Goal: Transaction & Acquisition: Download file/media

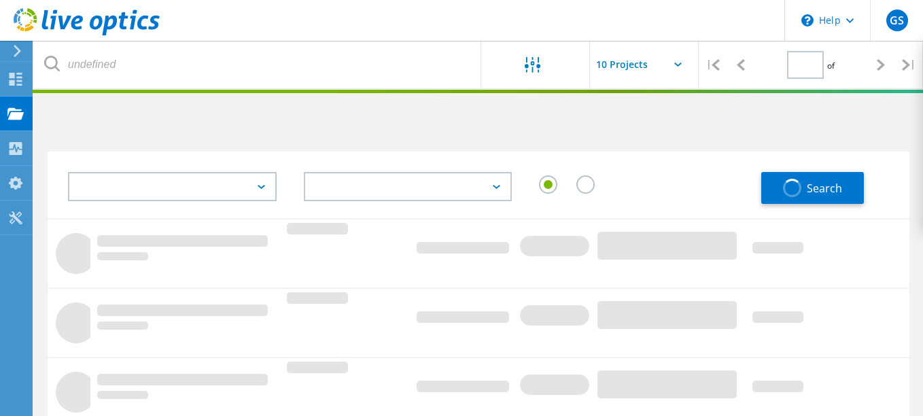
type input "1"
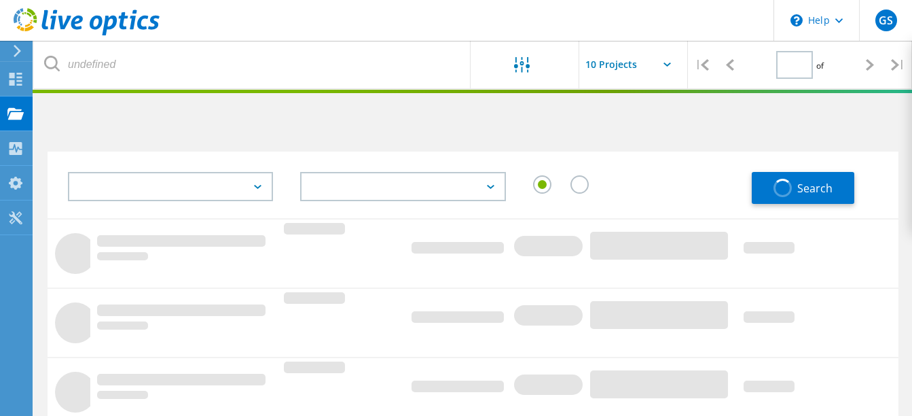
type input "1"
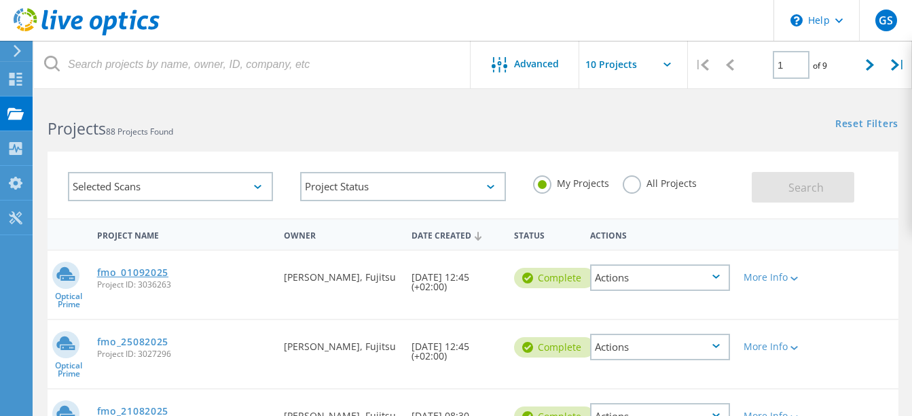
click at [147, 270] on link "fmo_01092025" at bounding box center [132, 273] width 71 height 10
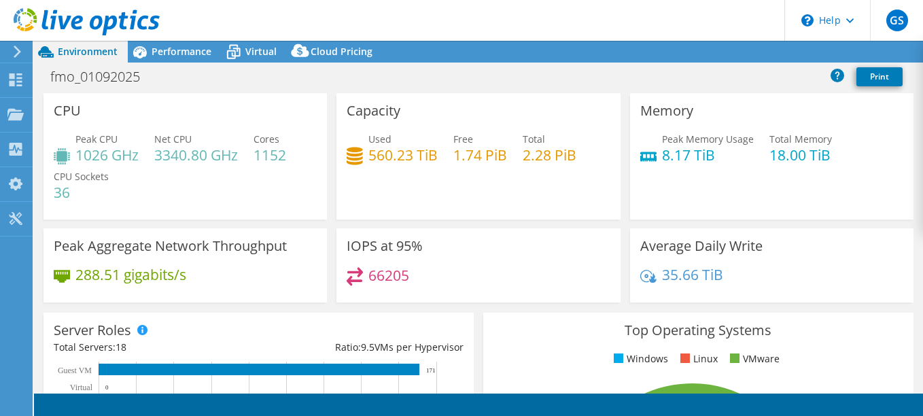
select select "USD"
click at [685, 56] on link "Reports" at bounding box center [692, 51] width 65 height 21
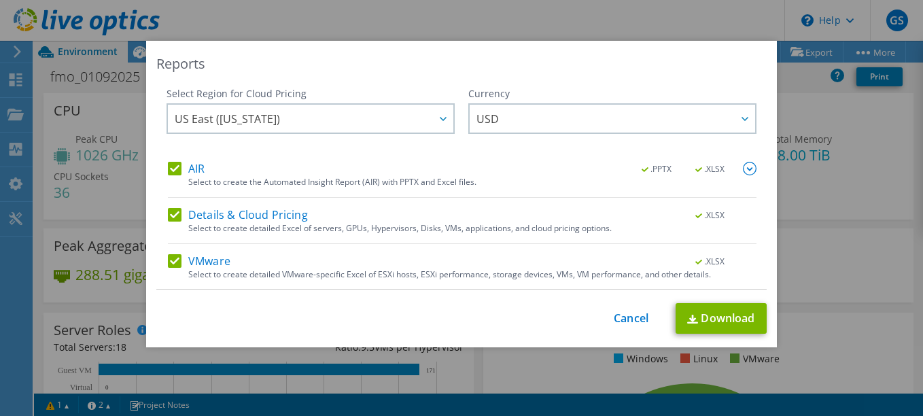
click at [168, 164] on label "AIR" at bounding box center [186, 169] width 37 height 14
click at [0, 0] on input "AIR" at bounding box center [0, 0] width 0 height 0
click at [171, 213] on label "Details & Cloud Pricing" at bounding box center [238, 215] width 140 height 14
click at [0, 0] on input "Details & Cloud Pricing" at bounding box center [0, 0] width 0 height 0
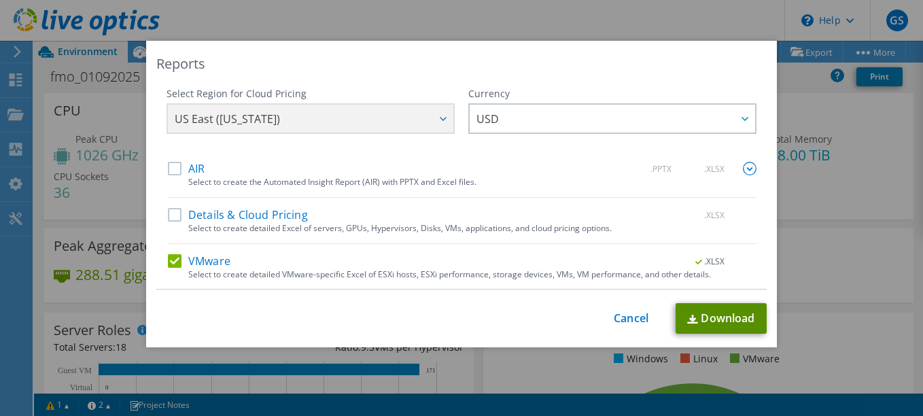
click at [712, 325] on link "Download" at bounding box center [720, 318] width 91 height 31
click at [626, 315] on link "Cancel" at bounding box center [630, 318] width 35 height 13
